Goal: Task Accomplishment & Management: Manage account settings

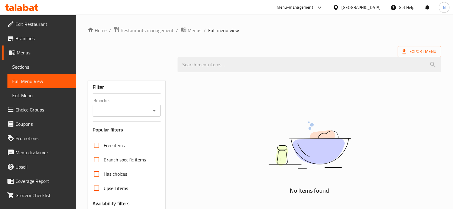
click at [348, 7] on div "[GEOGRAPHIC_DATA]" at bounding box center [360, 7] width 39 height 7
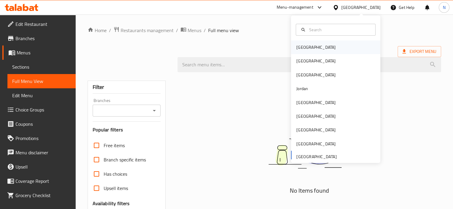
click at [305, 44] on div "[GEOGRAPHIC_DATA]" at bounding box center [315, 47] width 39 height 7
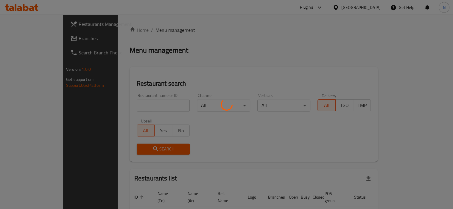
click at [93, 52] on div at bounding box center [226, 104] width 453 height 209
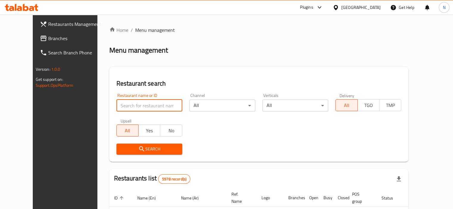
click at [143, 107] on input "search" at bounding box center [149, 106] width 66 height 12
paste input "C6 CAFE"
type input "C6 CAFE"
click button "Search" at bounding box center [149, 149] width 66 height 11
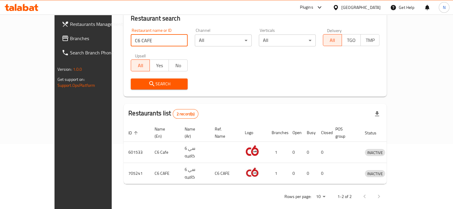
scroll to position [65, 0]
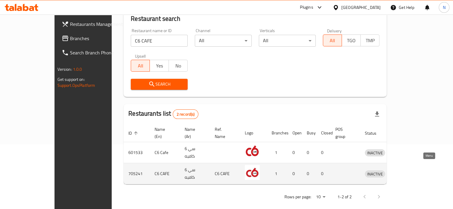
click at [404, 172] on icon "enhanced table" at bounding box center [400, 174] width 7 height 5
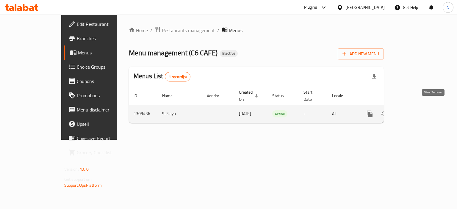
click at [420, 107] on link "enhanced table" at bounding box center [413, 114] width 14 height 14
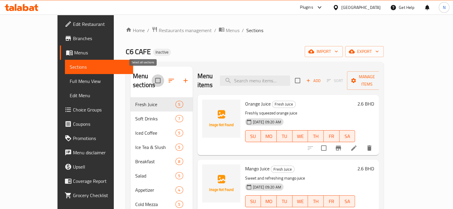
click at [152, 76] on input "checkbox" at bounding box center [158, 80] width 13 height 13
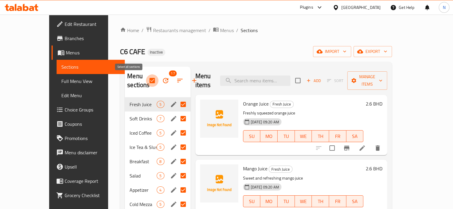
click at [146, 78] on input "checkbox" at bounding box center [152, 80] width 13 height 13
checkbox input "false"
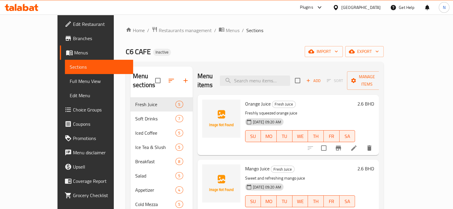
scroll to position [141, 0]
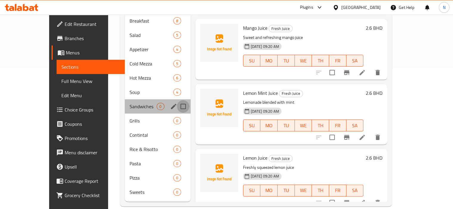
click at [177, 100] on input "Menu sections" at bounding box center [183, 106] width 13 height 13
checkbox input "true"
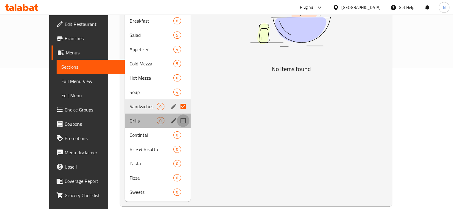
click at [177, 122] on input "Menu sections" at bounding box center [183, 121] width 13 height 13
checkbox input "true"
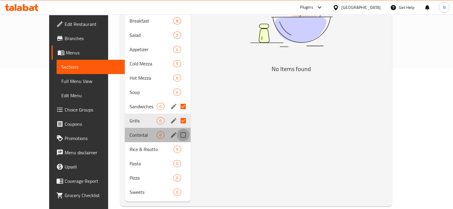
click at [177, 131] on input "Menu sections" at bounding box center [183, 135] width 13 height 13
checkbox input "true"
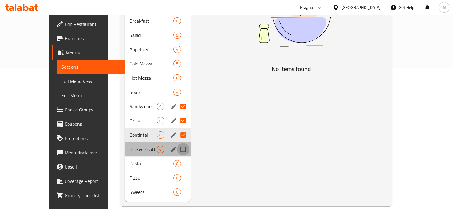
click at [177, 145] on input "Menu sections" at bounding box center [183, 149] width 13 height 13
checkbox input "true"
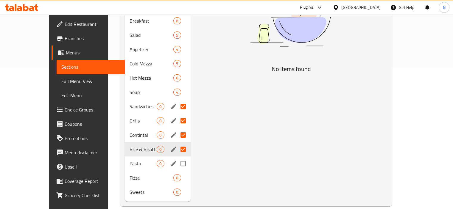
click at [177, 163] on input "Menu sections" at bounding box center [183, 164] width 13 height 13
checkbox input "true"
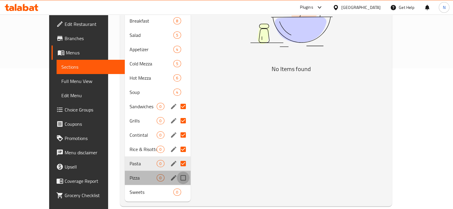
click at [177, 176] on input "Menu sections" at bounding box center [183, 178] width 13 height 13
checkbox input "true"
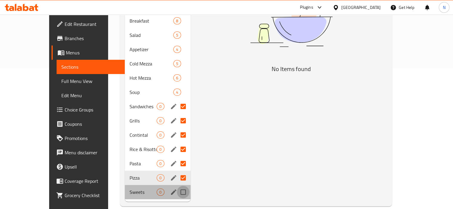
click at [177, 188] on input "Menu sections" at bounding box center [183, 192] width 13 height 13
checkbox input "true"
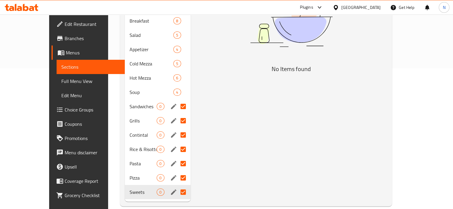
click at [239, 102] on div "Menu items Add Sort Manage items No Items found" at bounding box center [289, 64] width 197 height 276
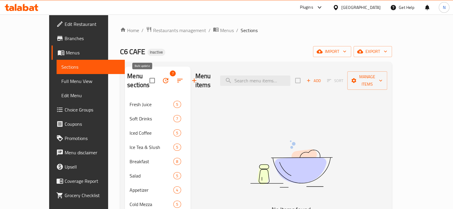
click at [163, 81] on icon "button" at bounding box center [165, 80] width 5 height 5
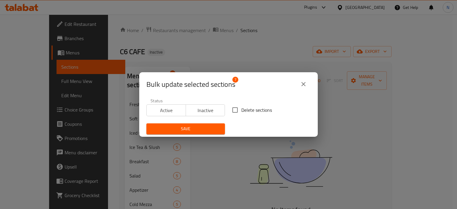
click at [235, 110] on input "Delete sections" at bounding box center [235, 110] width 13 height 13
checkbox input "true"
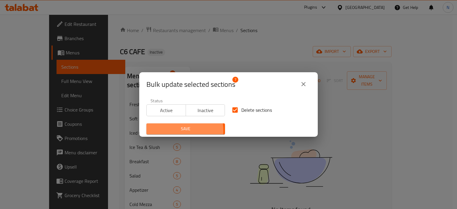
click at [161, 132] on span "Save" at bounding box center [185, 128] width 69 height 7
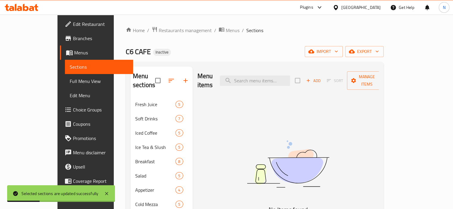
click at [236, 142] on img at bounding box center [288, 164] width 149 height 79
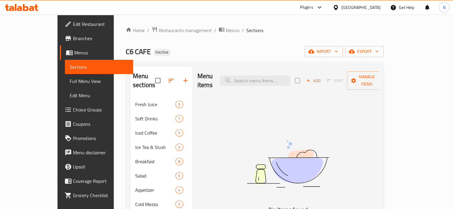
click at [384, 59] on div "Home / Restaurants management / Menus / Sections C6 CAFE Inactive import export…" at bounding box center [255, 154] width 258 height 254
click at [338, 55] on span "import" at bounding box center [323, 51] width 29 height 7
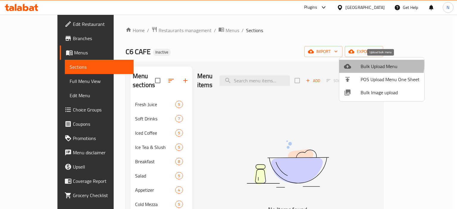
click at [365, 65] on span "Bulk Upload Menu" at bounding box center [390, 66] width 59 height 7
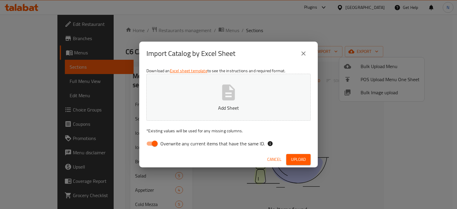
click at [201, 89] on button "Add Sheet" at bounding box center [229, 97] width 164 height 47
click at [149, 141] on input "Overwrite any current items that have the same ID." at bounding box center [155, 143] width 34 height 11
checkbox input "false"
click at [301, 159] on span "Upload" at bounding box center [298, 159] width 15 height 7
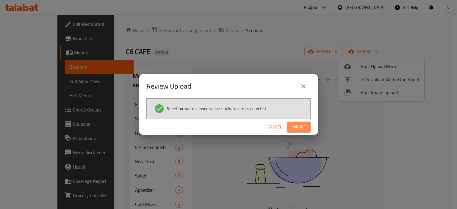
click at [298, 128] on span "Import" at bounding box center [299, 127] width 14 height 7
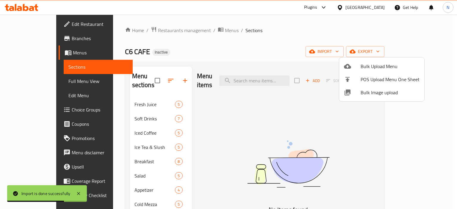
click at [253, 105] on div at bounding box center [228, 104] width 457 height 209
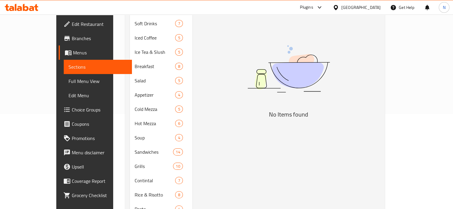
scroll to position [141, 0]
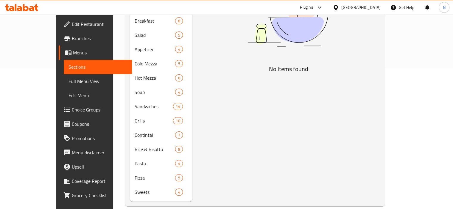
click at [68, 80] on span "Full Menu View" at bounding box center [97, 81] width 59 height 7
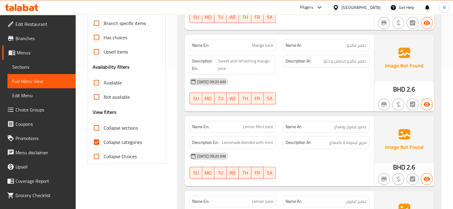
click at [96, 126] on input "Collapse sections" at bounding box center [96, 128] width 14 height 14
checkbox input "true"
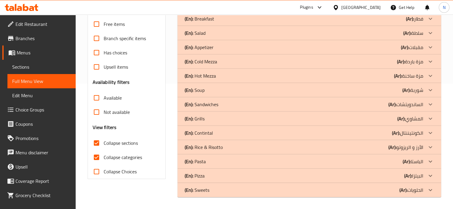
click at [95, 150] on input "Collapse categories" at bounding box center [96, 157] width 14 height 14
checkbox input "false"
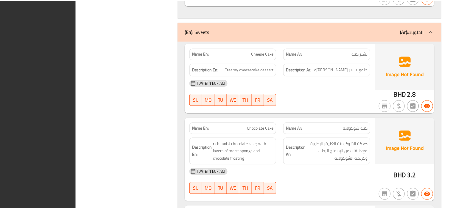
scroll to position [4441, 0]
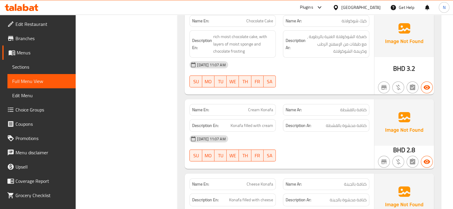
click at [19, 66] on span "Sections" at bounding box center [41, 66] width 59 height 7
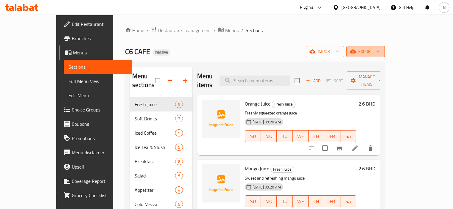
click at [380, 51] on span "export" at bounding box center [365, 51] width 29 height 7
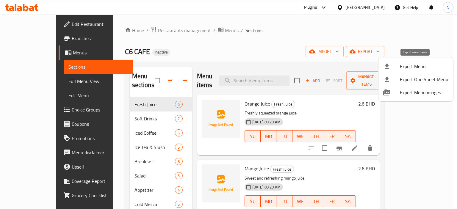
click at [400, 69] on div at bounding box center [392, 66] width 17 height 7
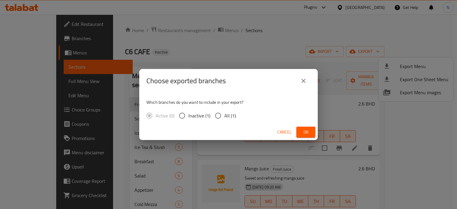
click at [225, 116] on span "All (1)" at bounding box center [231, 115] width 12 height 7
click at [224, 116] on input "All (1)" at bounding box center [218, 116] width 13 height 13
radio input "true"
click at [308, 132] on span "Ok" at bounding box center [306, 132] width 10 height 7
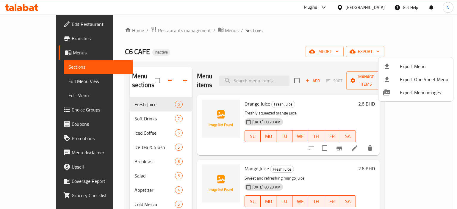
click at [85, 175] on div at bounding box center [228, 104] width 457 height 209
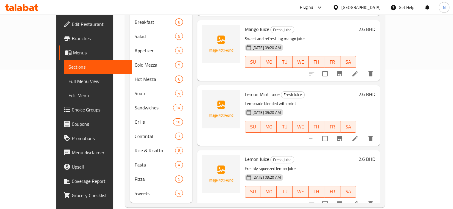
scroll to position [141, 0]
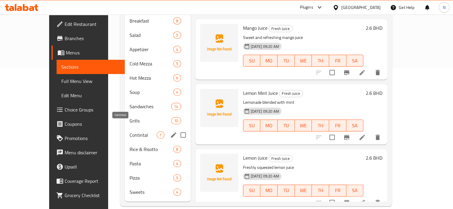
click at [130, 132] on span "Contintal" at bounding box center [143, 135] width 27 height 7
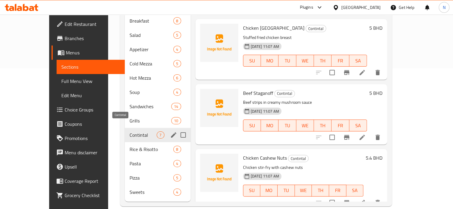
scroll to position [203, 0]
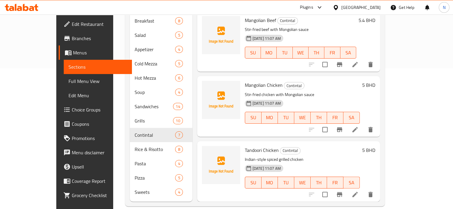
click at [245, 146] on span "Tandoori Chicken" at bounding box center [262, 150] width 34 height 9
copy h6 "Tandoori Chicken"
